Goal: Use online tool/utility: Utilize a website feature to perform a specific function

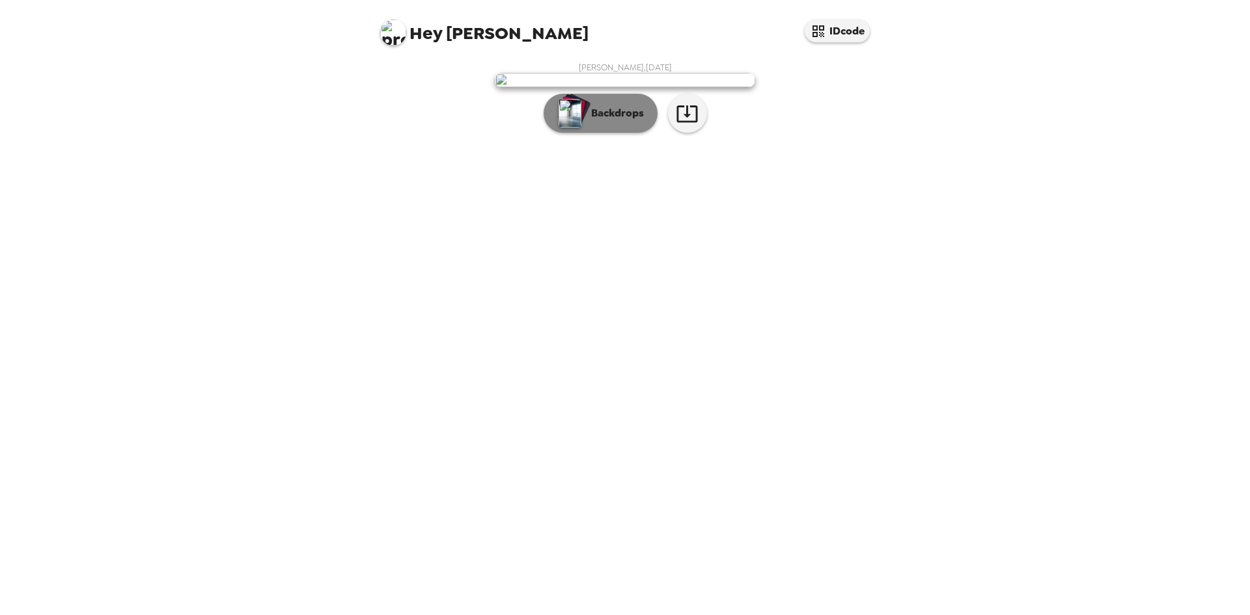
click at [627, 121] on p "Backdrops" at bounding box center [614, 113] width 59 height 16
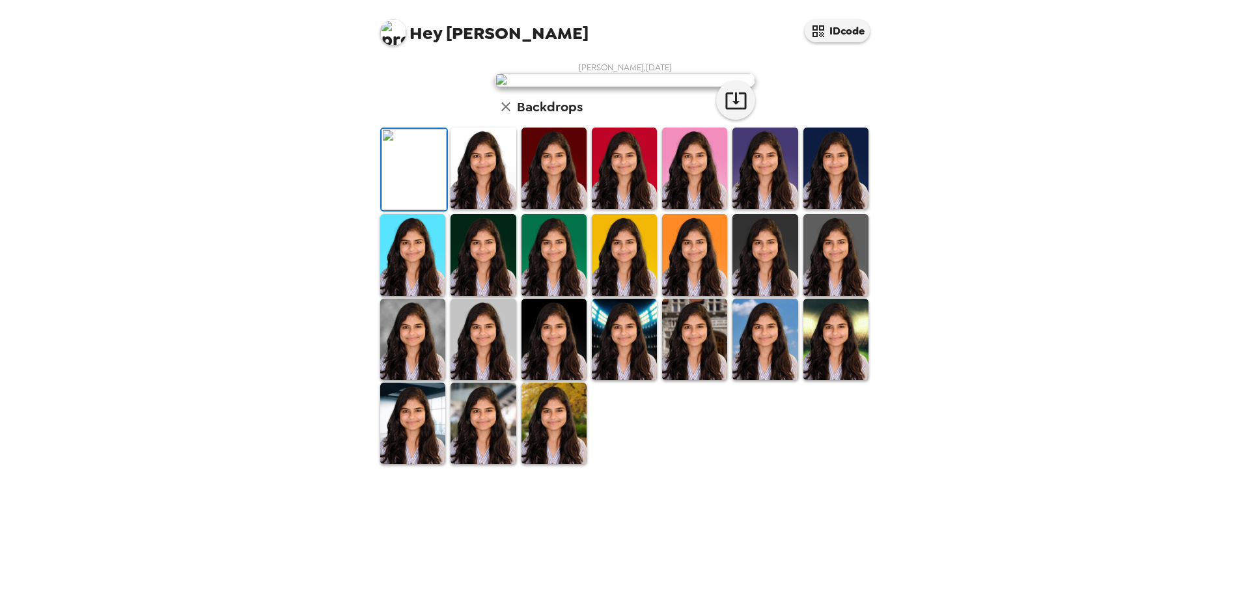
scroll to position [174, 0]
click at [428, 464] on img at bounding box center [412, 423] width 65 height 81
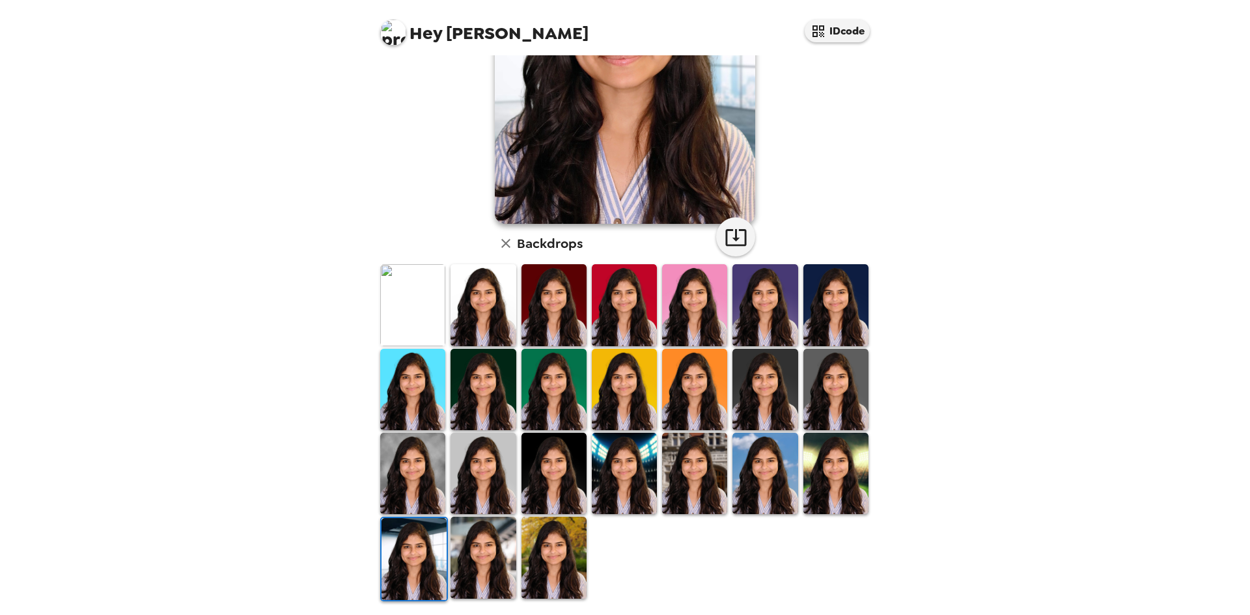
click at [468, 548] on img at bounding box center [483, 557] width 65 height 81
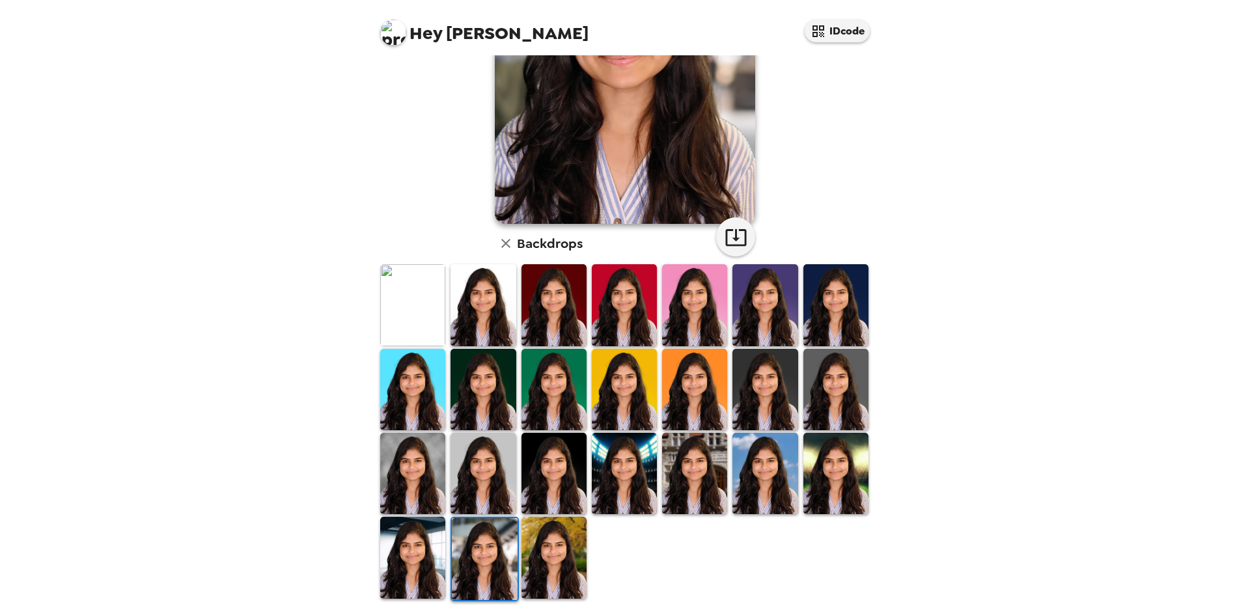
click at [559, 561] on img at bounding box center [553, 557] width 65 height 81
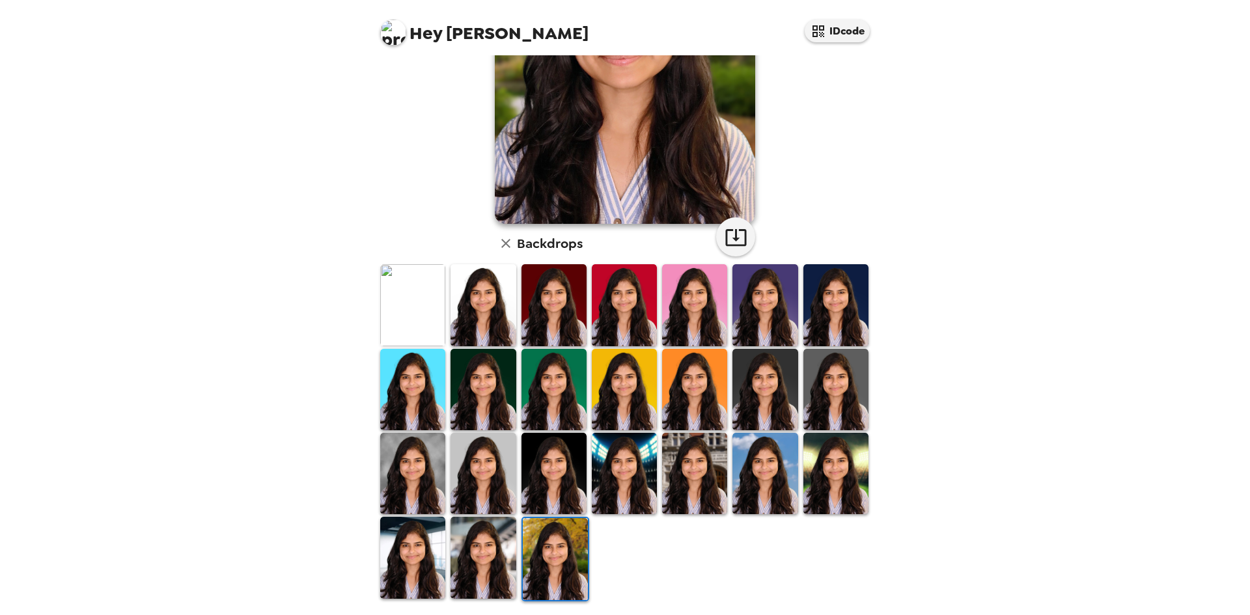
click at [477, 546] on img at bounding box center [483, 557] width 65 height 81
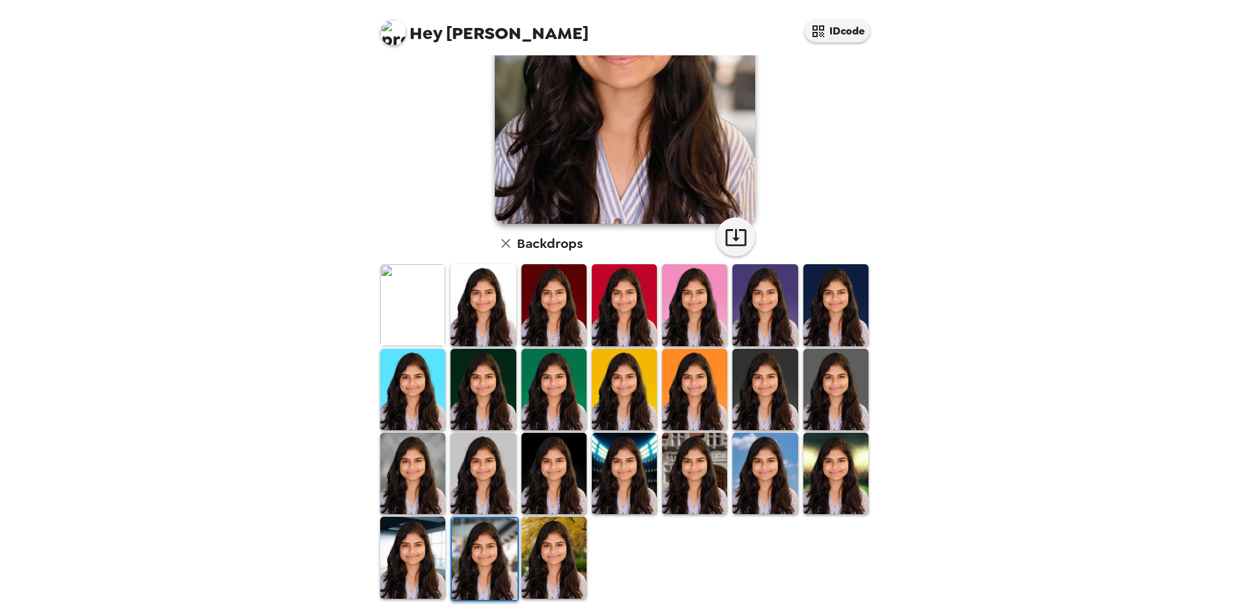
click at [405, 549] on img at bounding box center [412, 557] width 65 height 81
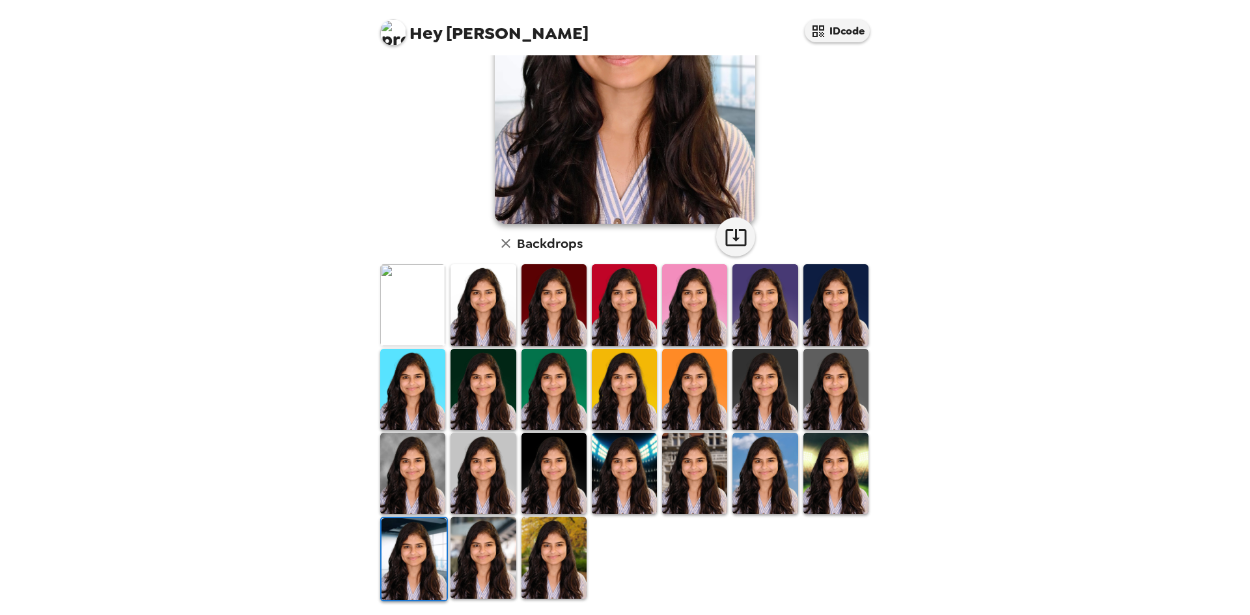
scroll to position [0, 0]
click at [491, 558] on img at bounding box center [483, 557] width 65 height 81
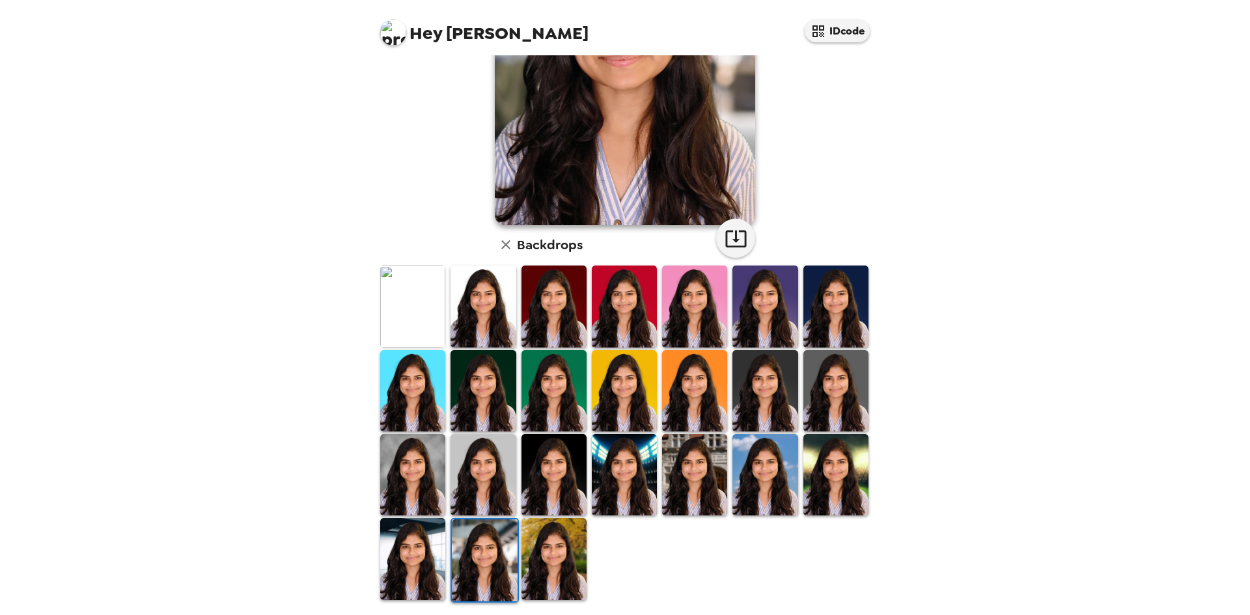
scroll to position [174, 0]
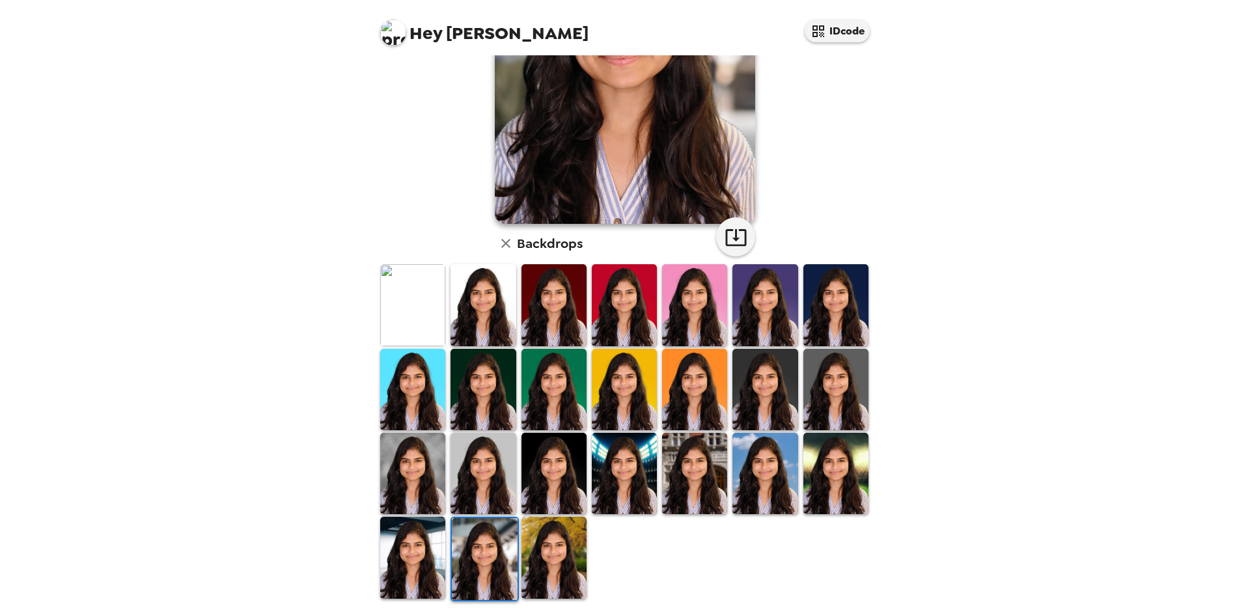
click at [672, 481] on img at bounding box center [694, 473] width 65 height 81
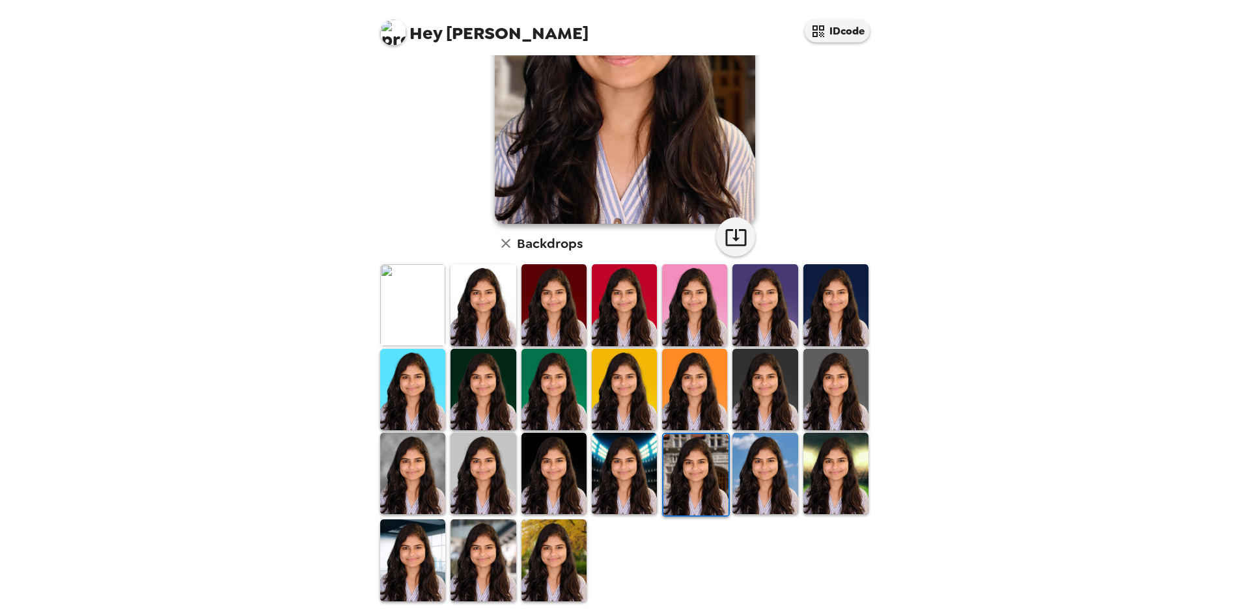
click at [531, 495] on img at bounding box center [553, 473] width 65 height 81
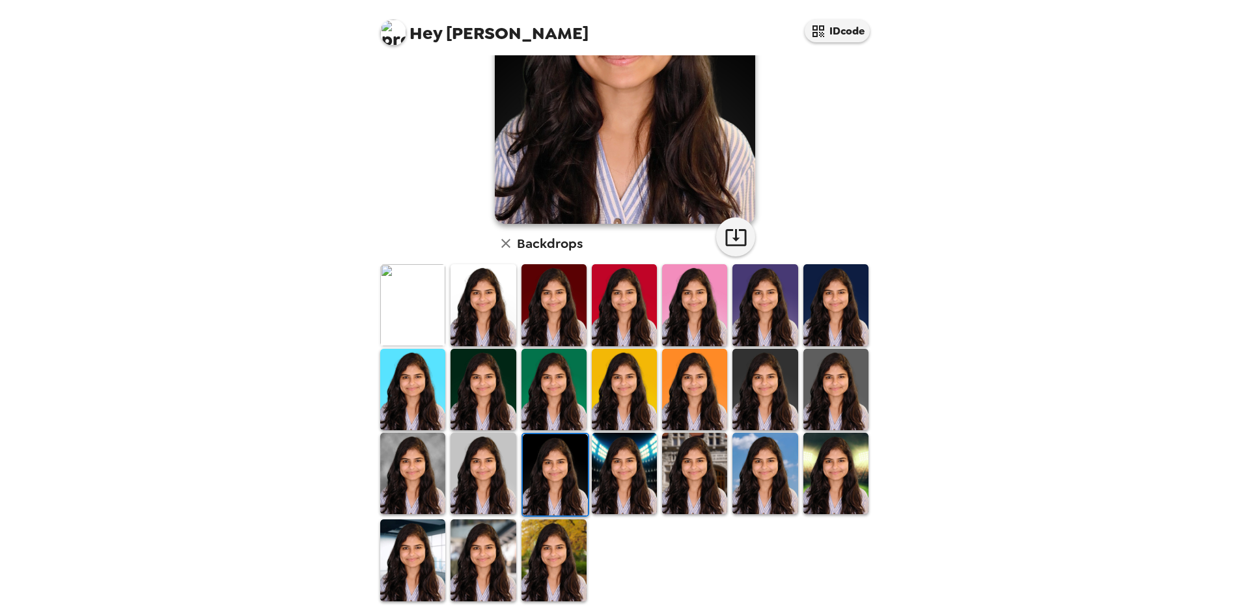
click at [515, 554] on div at bounding box center [483, 560] width 70 height 84
click at [528, 554] on img at bounding box center [553, 560] width 65 height 81
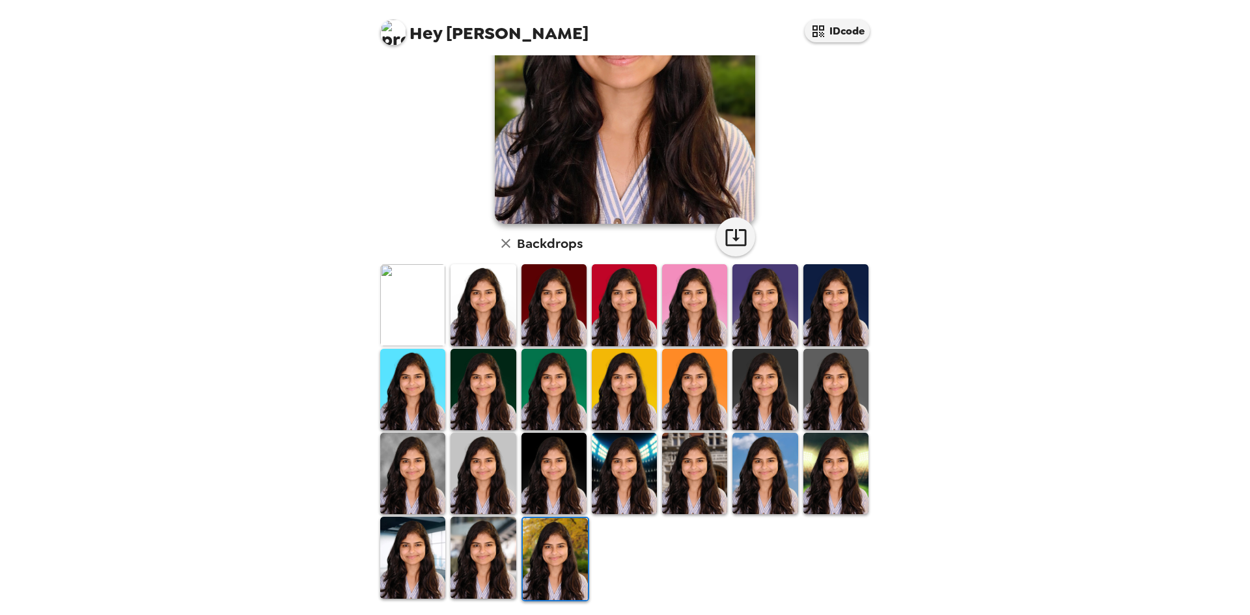
click at [505, 529] on img at bounding box center [483, 557] width 65 height 81
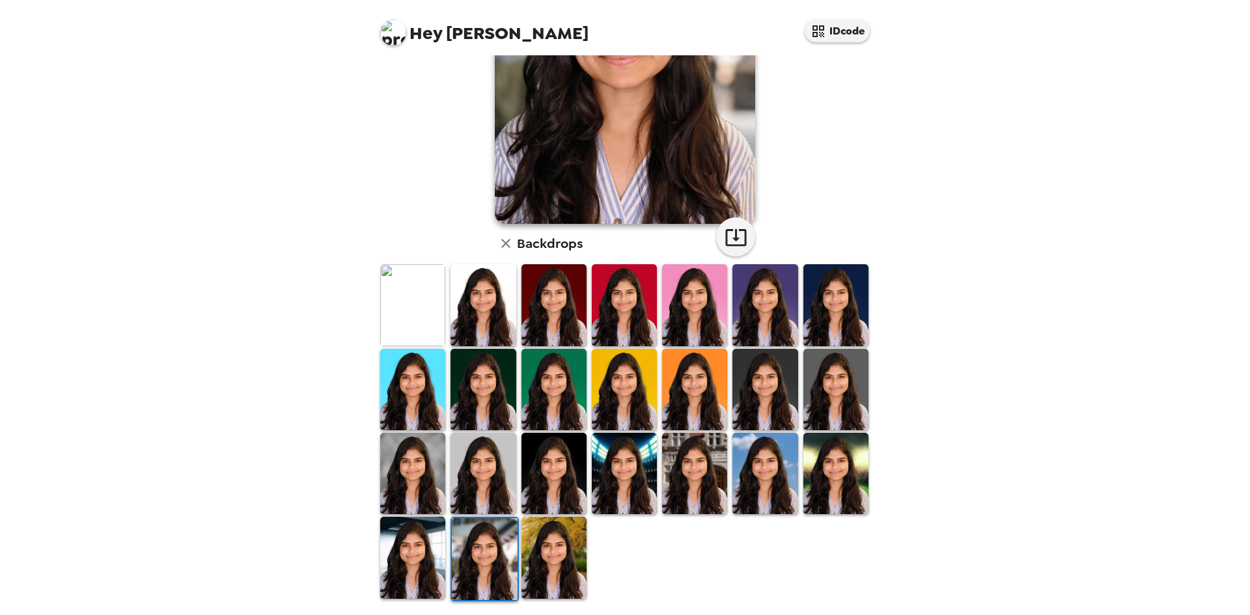
scroll to position [0, 0]
